Goal: Answer question/provide support

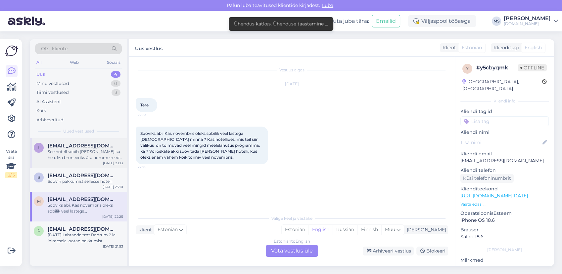
click at [90, 146] on span "[EMAIL_ADDRESS][DOMAIN_NAME]" at bounding box center [82, 146] width 69 height 6
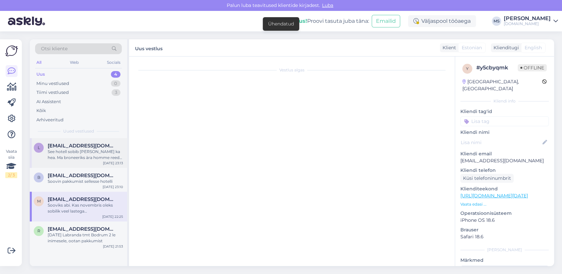
click at [112, 147] on div "[EMAIL_ADDRESS][DOMAIN_NAME]" at bounding box center [85, 146] width 75 height 6
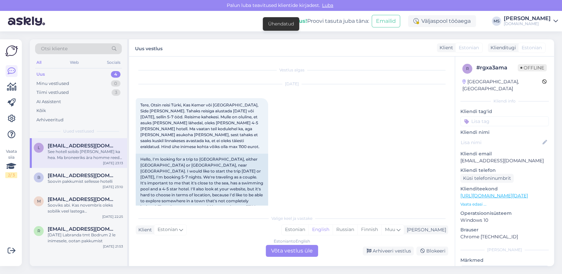
scroll to position [123, 0]
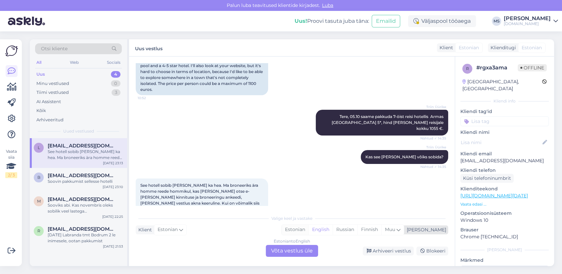
click at [308, 230] on div "Estonian" at bounding box center [294, 230] width 27 height 10
click at [309, 250] on div "Estonian to Estonian Võta vestlus üle" at bounding box center [292, 251] width 52 height 12
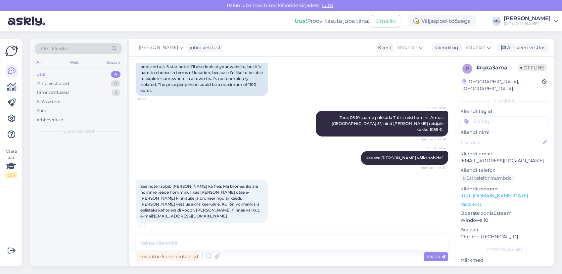
scroll to position [98, 0]
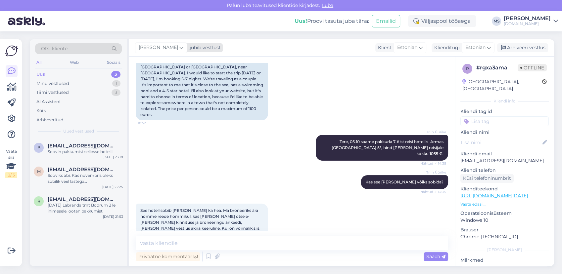
click at [167, 50] on span "[PERSON_NAME]" at bounding box center [158, 47] width 39 height 7
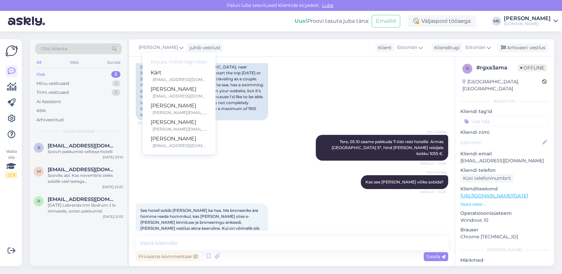
scroll to position [61, 0]
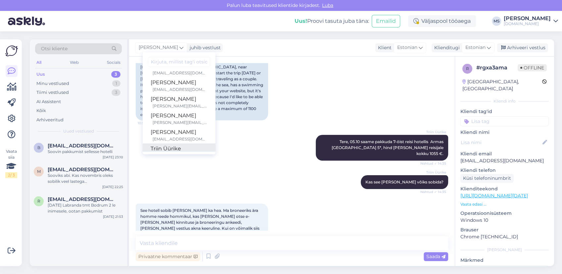
click at [177, 146] on div "Triin Üürike" at bounding box center [178, 149] width 57 height 8
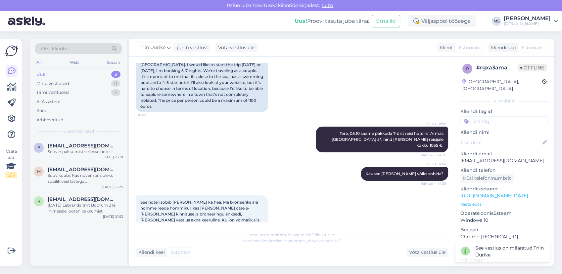
click at [82, 78] on div "Uus 3" at bounding box center [78, 74] width 87 height 9
click at [45, 96] on div "Tiimi vestlused 4" at bounding box center [78, 92] width 87 height 9
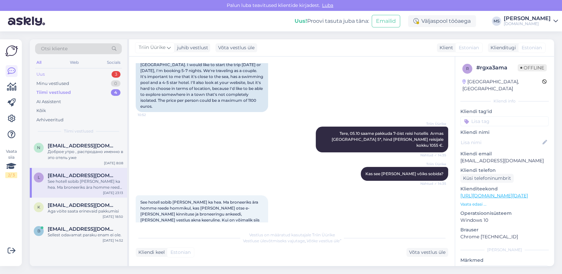
click at [45, 71] on div "Uus 3" at bounding box center [78, 74] width 87 height 9
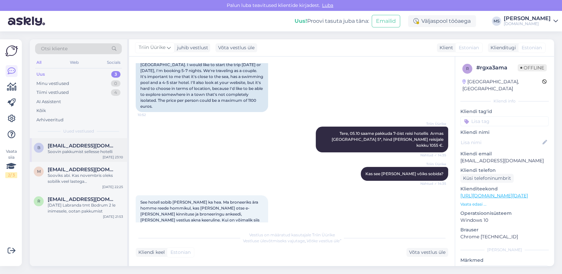
click at [81, 145] on span "[EMAIL_ADDRESS][DOMAIN_NAME]" at bounding box center [82, 146] width 69 height 6
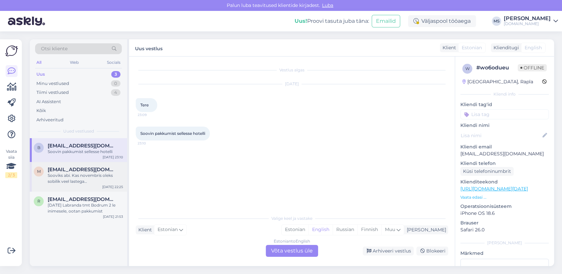
scroll to position [0, 0]
click at [308, 232] on div "Estonian" at bounding box center [294, 230] width 27 height 10
drag, startPoint x: 299, startPoint y: 249, endPoint x: 190, endPoint y: 201, distance: 118.6
click at [299, 250] on div "Estonian to Estonian Võta vestlus üle" at bounding box center [292, 251] width 52 height 12
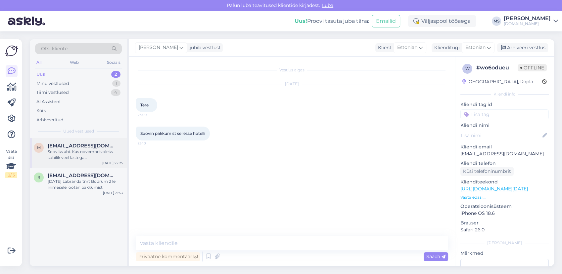
click at [72, 153] on div "Sooviks abi. Kas novembris oleks sobilik veel lastega [DEMOGRAPHIC_DATA] minna …" at bounding box center [85, 155] width 75 height 12
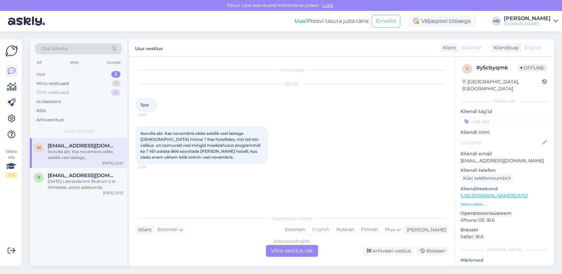
click at [76, 92] on div "Tiimi vestlused 4" at bounding box center [78, 92] width 87 height 9
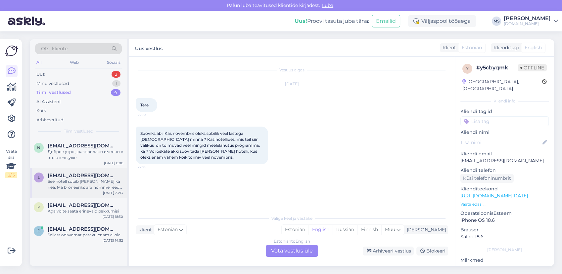
click at [71, 179] on div "See hotell sobib [PERSON_NAME] ka hea. Ma broneeriks ära homme reede hommikul, …" at bounding box center [85, 185] width 75 height 12
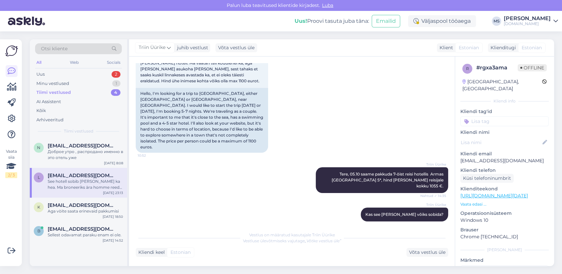
scroll to position [106, 0]
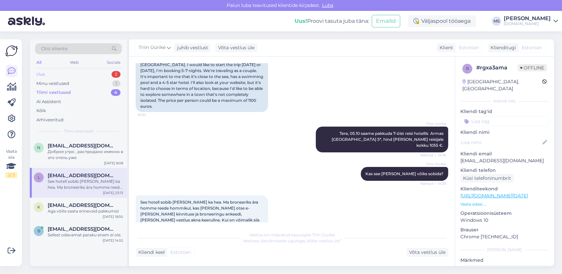
click at [56, 76] on div "Uus 2" at bounding box center [78, 74] width 87 height 9
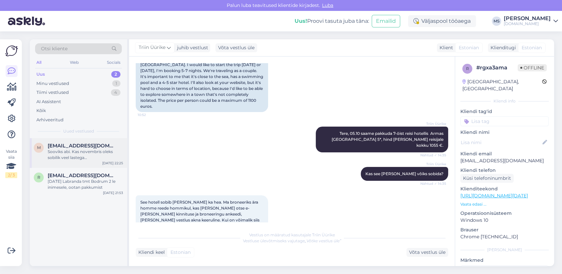
click at [77, 149] on div "Sooviks abi. Kas novembris oleks sobilik veel lastega [DEMOGRAPHIC_DATA] minna …" at bounding box center [85, 155] width 75 height 12
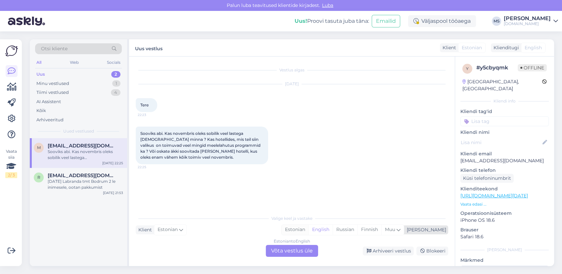
click at [308, 231] on div "Estonian" at bounding box center [294, 230] width 27 height 10
click at [305, 255] on div "Estonian to Estonian Võta vestlus üle" at bounding box center [292, 251] width 52 height 12
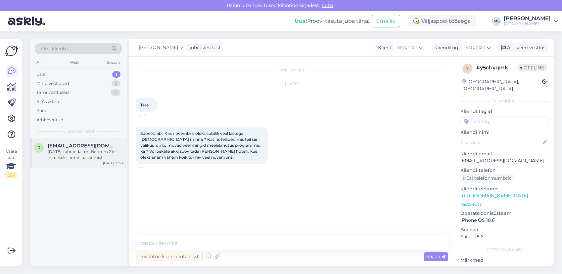
click at [77, 150] on div "[DATE] Labranda tmt Bodrum 2 le inimesele, ootan pakkumist" at bounding box center [85, 155] width 75 height 12
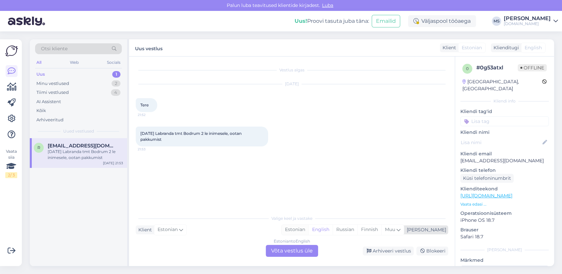
click at [308, 232] on div "Estonian" at bounding box center [294, 230] width 27 height 10
click at [300, 250] on div "Estonian to Estonian Võta vestlus üle" at bounding box center [292, 251] width 52 height 12
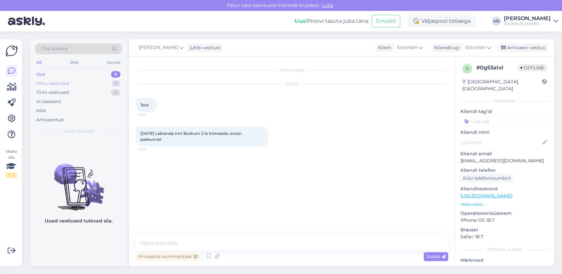
click at [74, 84] on div "Minu vestlused 3" at bounding box center [78, 83] width 87 height 9
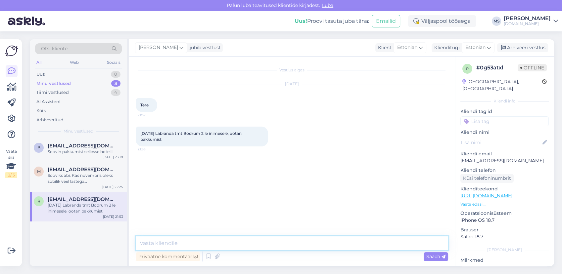
click at [211, 237] on textarea at bounding box center [292, 243] width 312 height 14
type textarea "T"
type textarea "e"
click at [183, 245] on textarea "Tere! Selleks" at bounding box center [292, 243] width 312 height 14
type textarea "Tere! Selleks aastaks on kõik Bodrumi reisid välja müüdud."
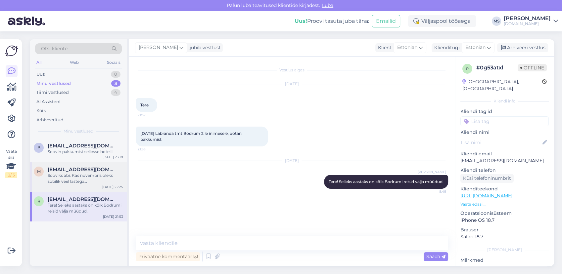
click at [67, 187] on div "m [EMAIL_ADDRESS][DOMAIN_NAME] Sooviks abi. Kas novembris oleks sobilik veel la…" at bounding box center [78, 177] width 97 height 30
